Goal: Task Accomplishment & Management: Use online tool/utility

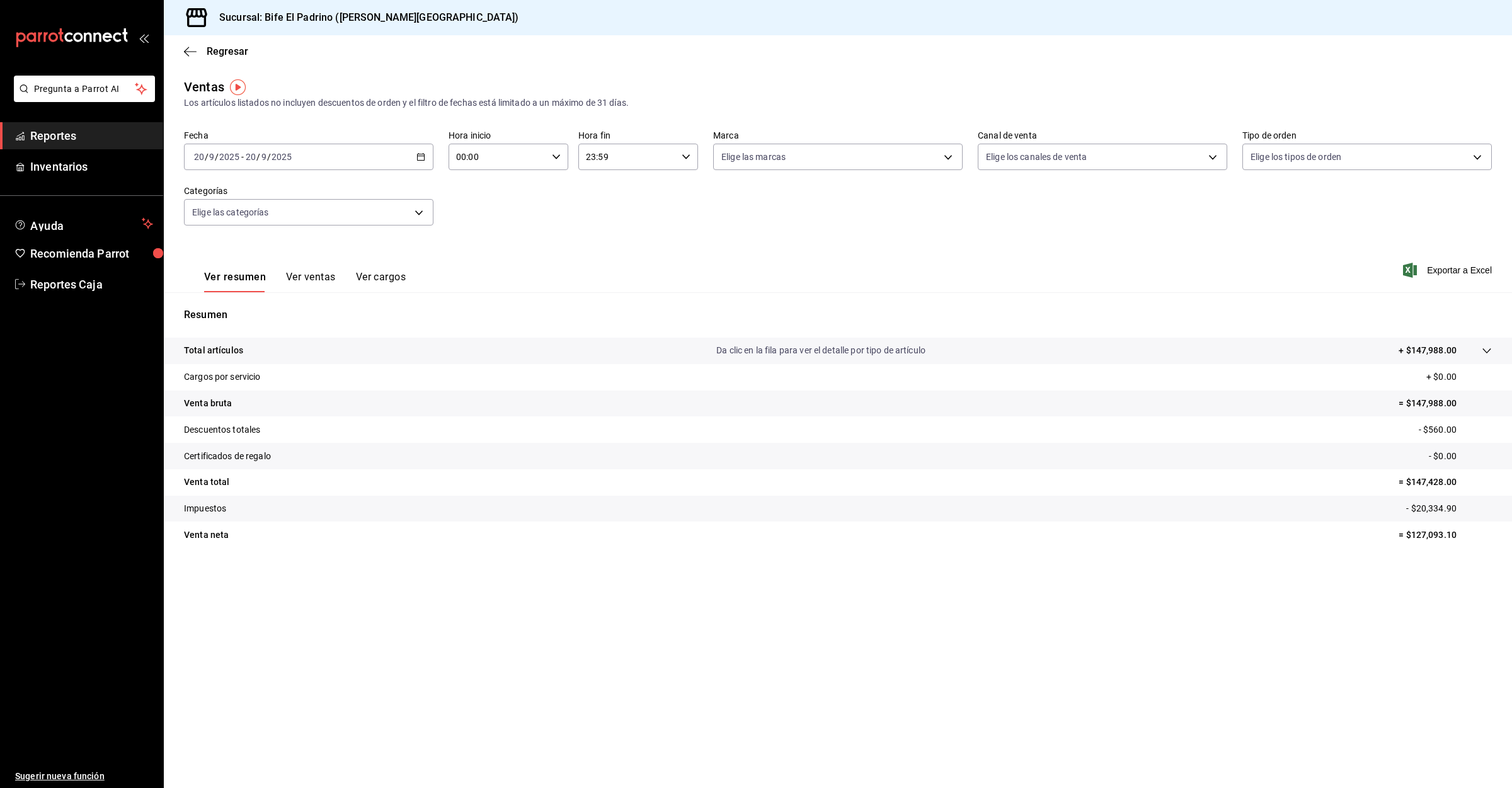
click at [57, 139] on span "Reportes" at bounding box center [92, 136] width 123 height 17
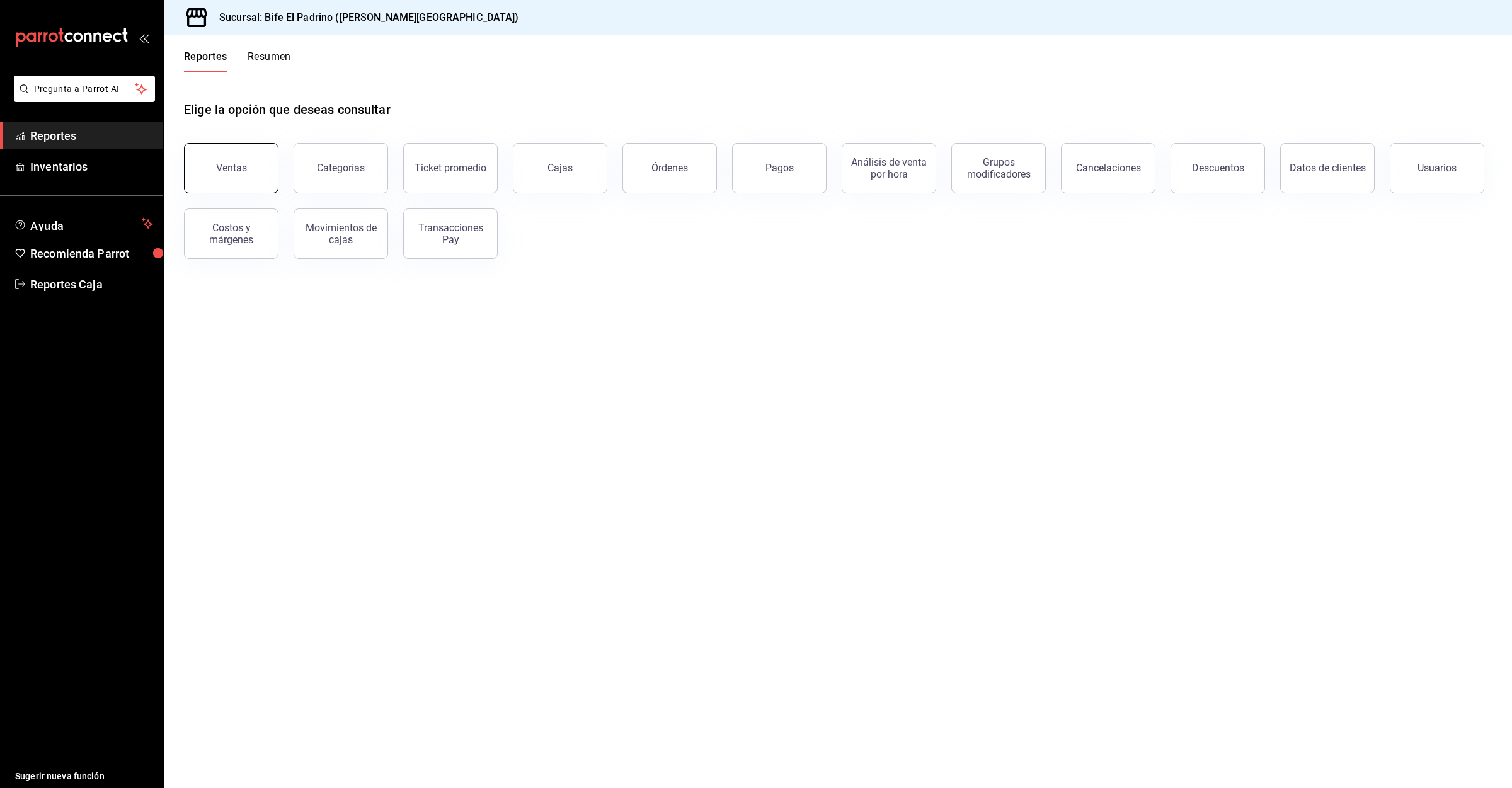
click at [261, 169] on button "Ventas" at bounding box center [231, 168] width 95 height 50
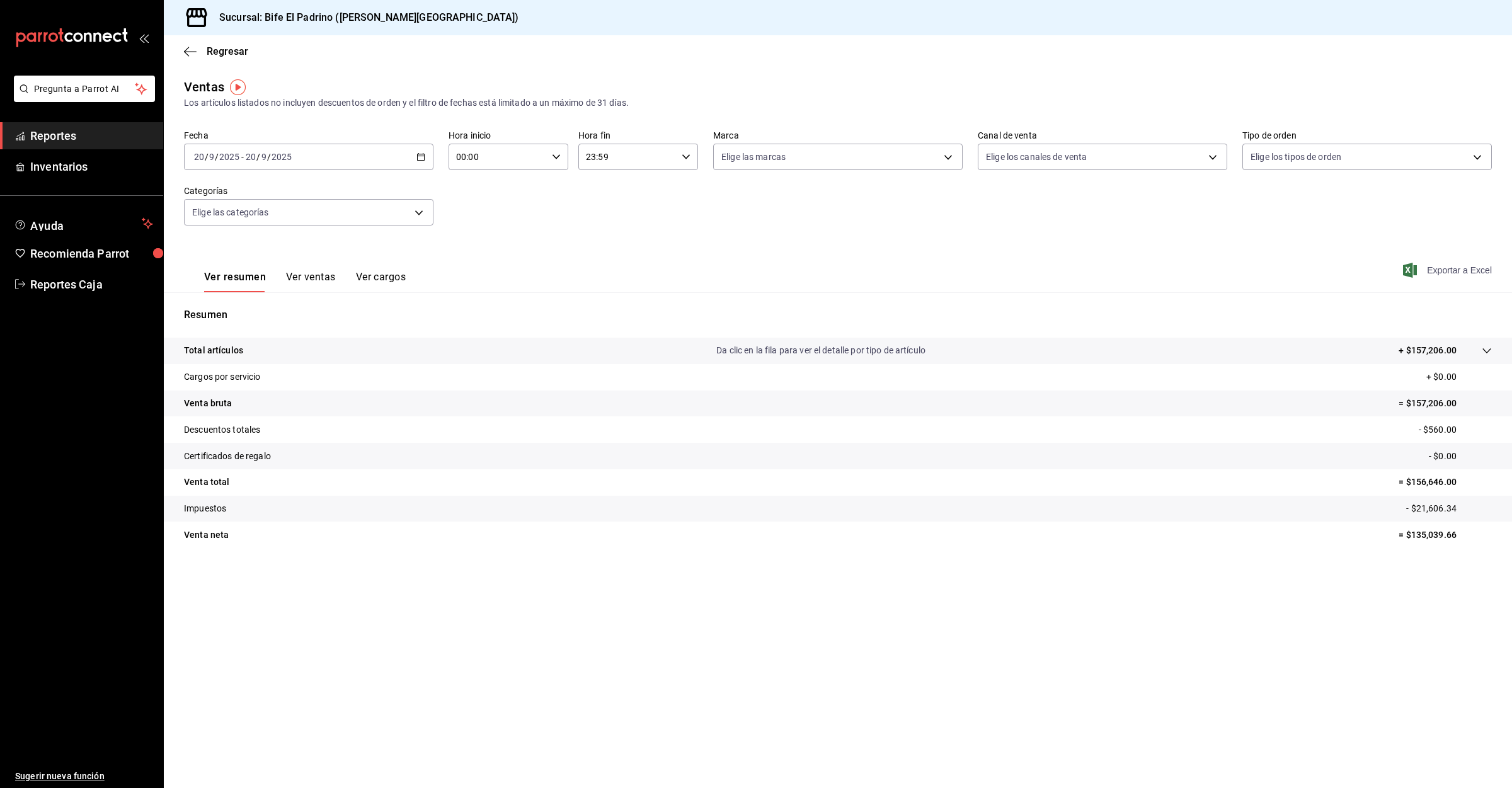
click at [1453, 264] on span "Exportar a Excel" at bounding box center [1449, 270] width 86 height 15
click at [532, 153] on input "00:00" at bounding box center [498, 157] width 99 height 25
click at [481, 271] on button "03" at bounding box center [478, 279] width 55 height 25
type input "03:00"
click at [1438, 237] on div at bounding box center [756, 394] width 1512 height 788
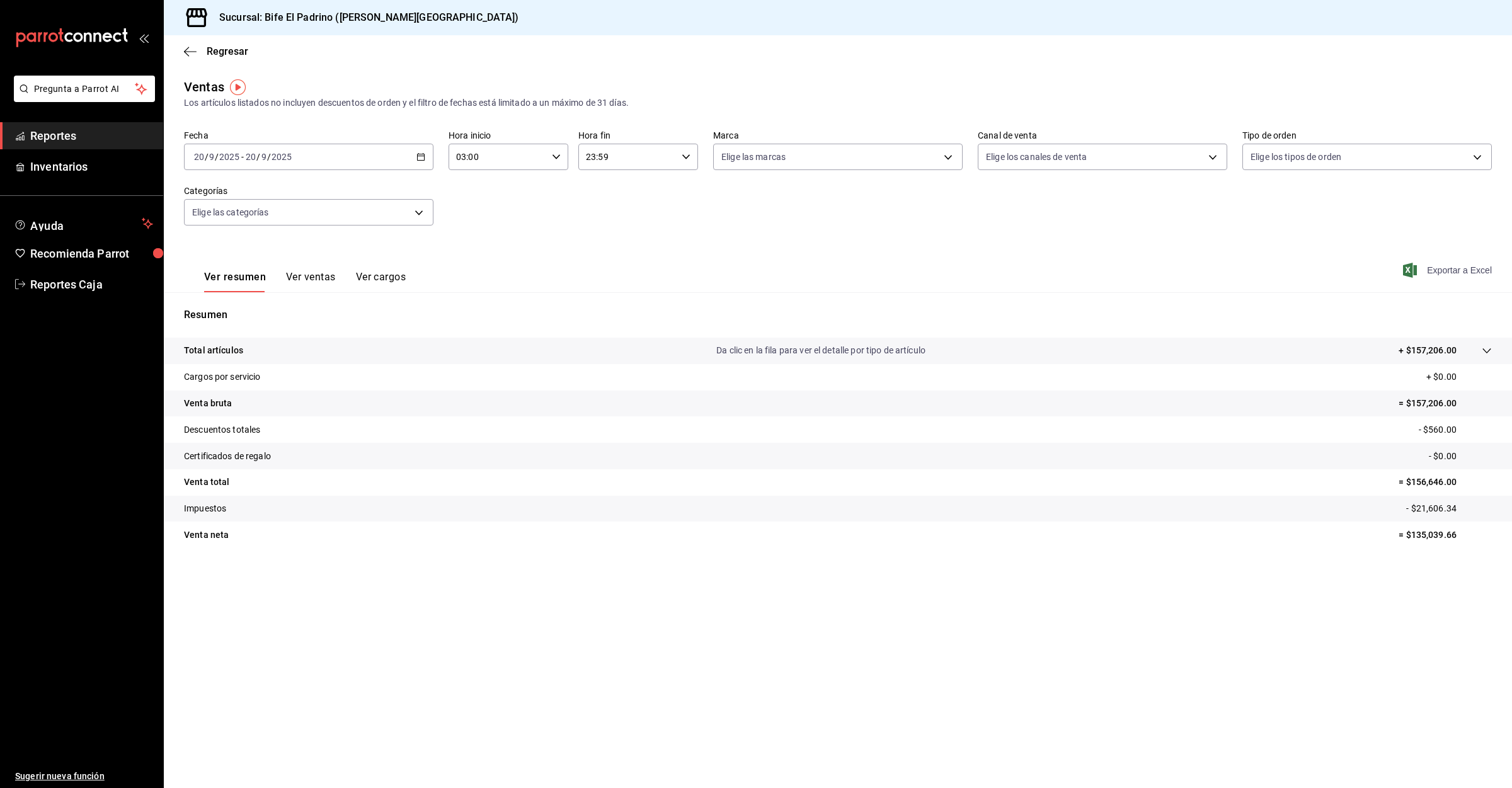
click at [1448, 270] on span "Exportar a Excel" at bounding box center [1449, 270] width 86 height 15
click at [1319, 5] on div "Sucursal: Bife El Padrino ([PERSON_NAME][GEOGRAPHIC_DATA])" at bounding box center [837, 17] width 1348 height 35
